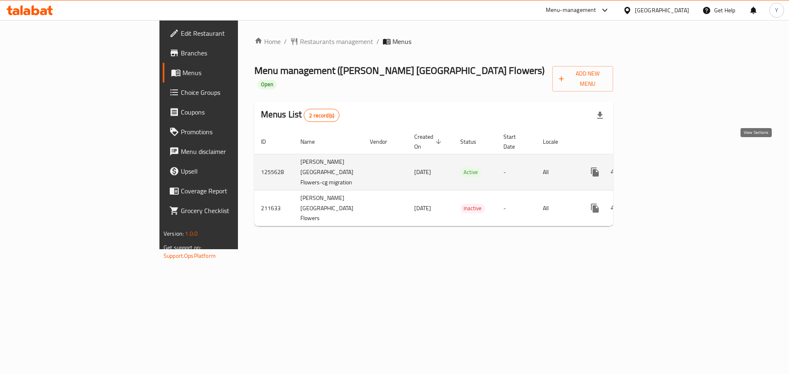
click at [659, 167] on icon "enhanced table" at bounding box center [654, 172] width 10 height 10
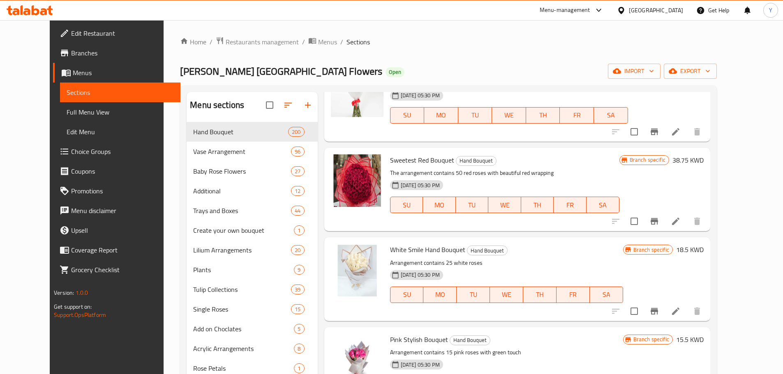
scroll to position [1871, 0]
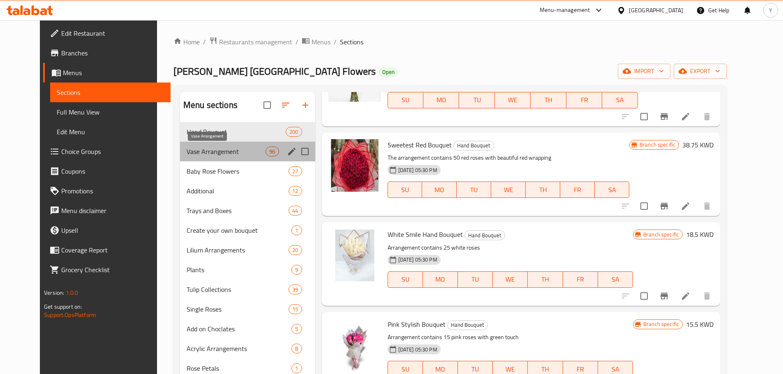
click at [222, 152] on span "Vase Arrangement" at bounding box center [226, 152] width 79 height 10
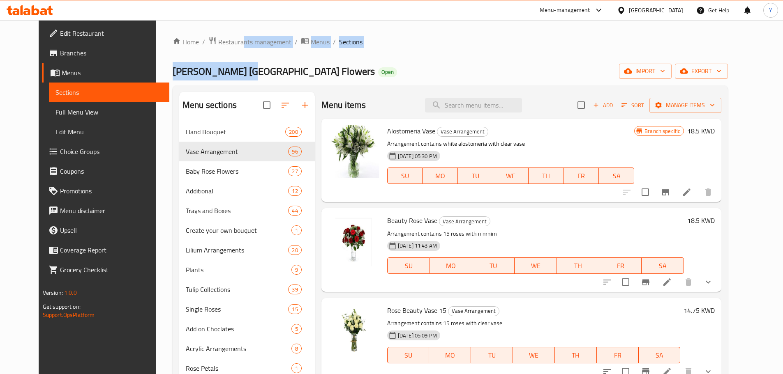
click at [219, 47] on span "Restaurants management" at bounding box center [254, 42] width 73 height 10
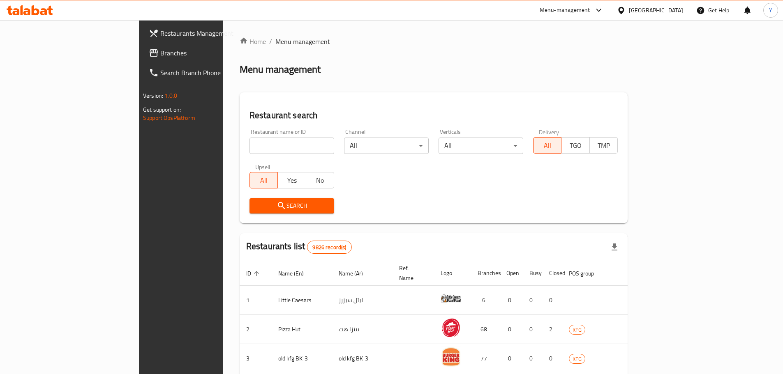
click at [249, 148] on input "search" at bounding box center [291, 146] width 85 height 16
type input "attafa"
click button "Search" at bounding box center [291, 205] width 85 height 15
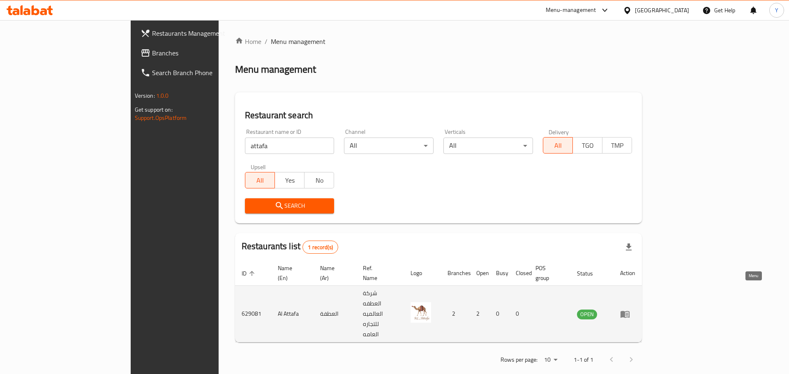
click at [630, 311] on icon "enhanced table" at bounding box center [624, 314] width 9 height 7
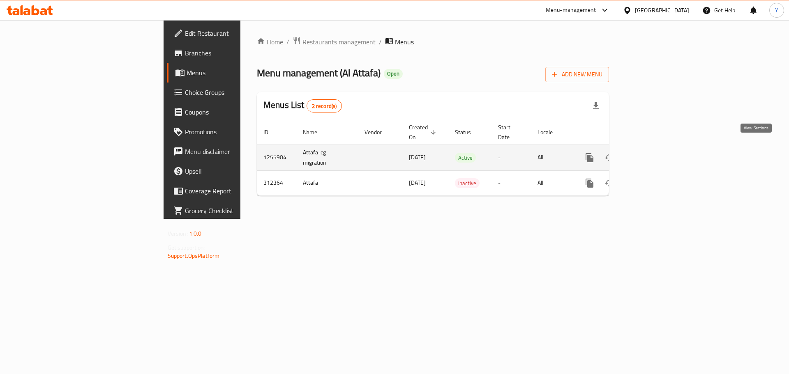
click at [654, 153] on icon "enhanced table" at bounding box center [649, 158] width 10 height 10
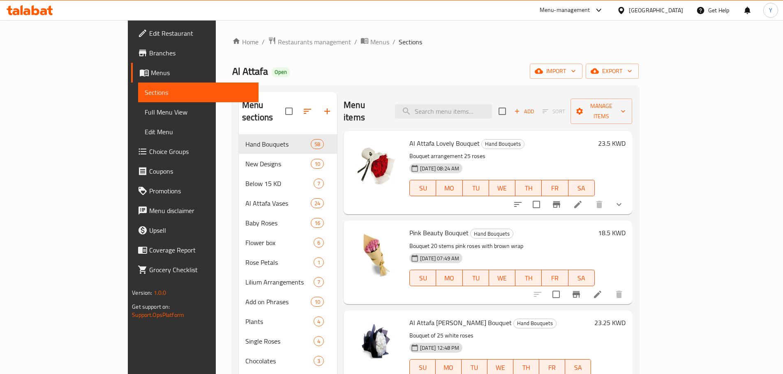
click at [477, 151] on p "Bouquet arrangement 25 roses" at bounding box center [501, 156] width 185 height 10
click at [437, 60] on div "Home / Restaurants management / Menus / Sections Al Attafa Open import export M…" at bounding box center [435, 278] width 406 height 482
click at [241, 68] on div "Al Attafa Open import export" at bounding box center [435, 71] width 406 height 15
click at [355, 58] on div "Home / Restaurants management / Menus / Sections Al Attafa Open import export M…" at bounding box center [435, 278] width 406 height 482
